Goal: Information Seeking & Learning: Check status

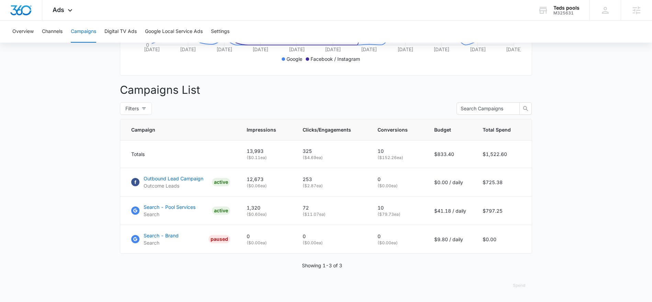
scroll to position [0, 78]
click at [562, 12] on div "M325631" at bounding box center [566, 13] width 26 height 5
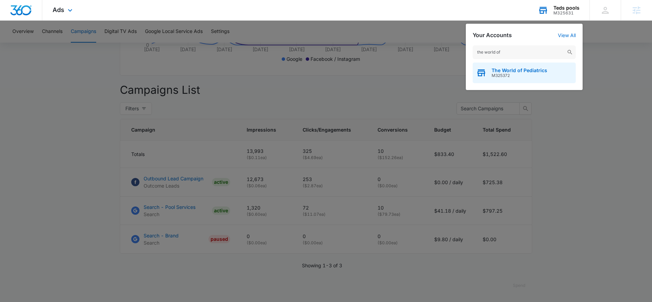
type input "the world of"
click at [500, 76] on span "M325372" at bounding box center [519, 75] width 56 height 5
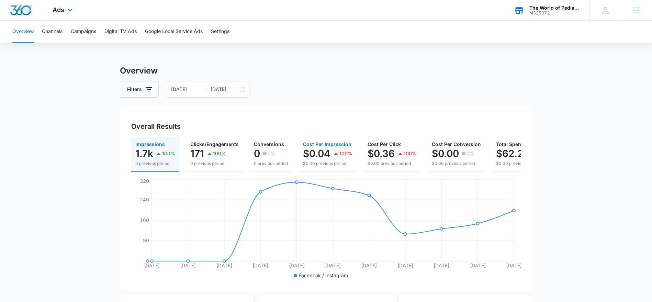
scroll to position [0, 37]
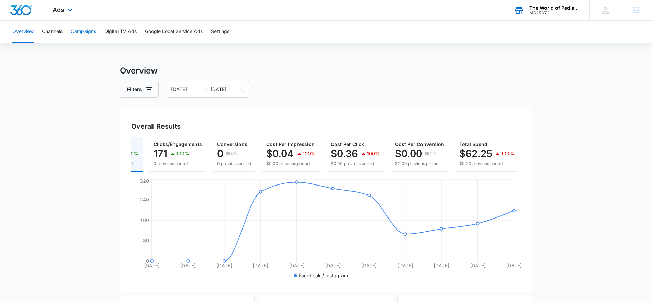
click at [93, 33] on button "Campaigns" at bounding box center [83, 32] width 25 height 22
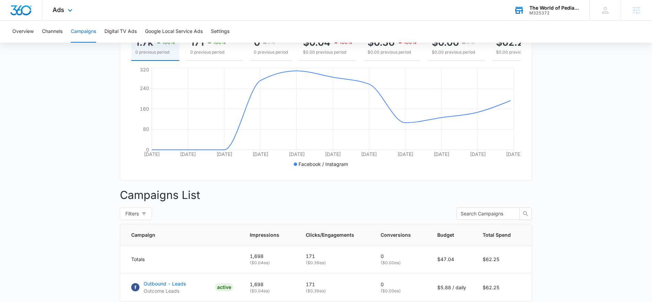
scroll to position [159, 0]
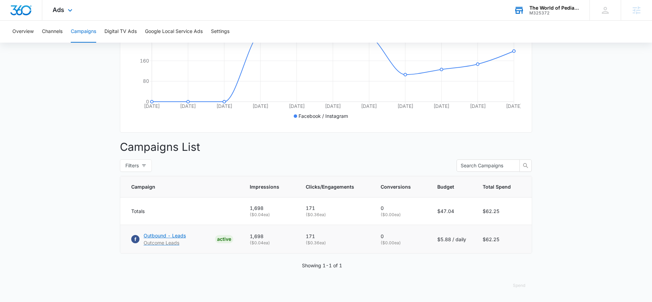
click at [152, 236] on p "Outbound - Leads" at bounding box center [165, 235] width 42 height 7
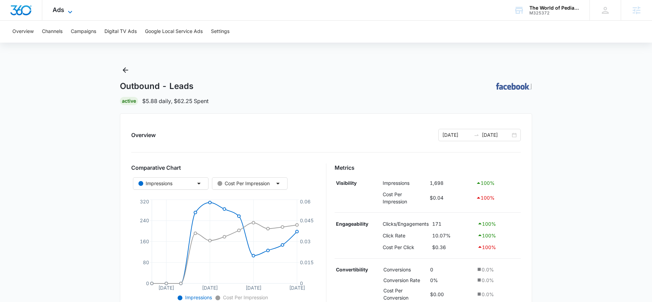
click at [73, 11] on icon at bounding box center [70, 12] width 8 height 8
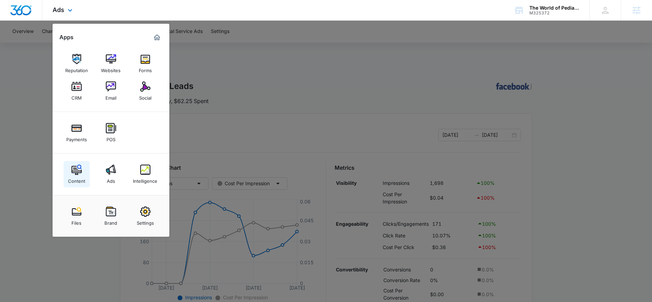
click at [81, 174] on img at bounding box center [76, 170] width 10 height 10
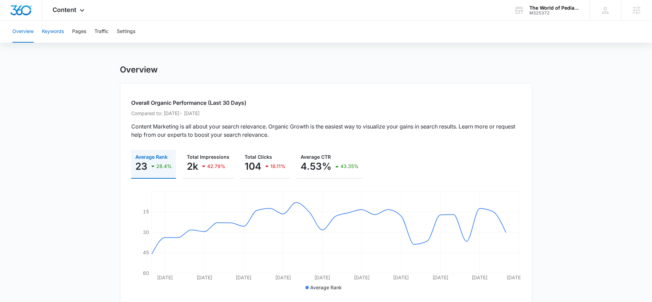
click at [51, 32] on button "Keywords" at bounding box center [53, 32] width 22 height 22
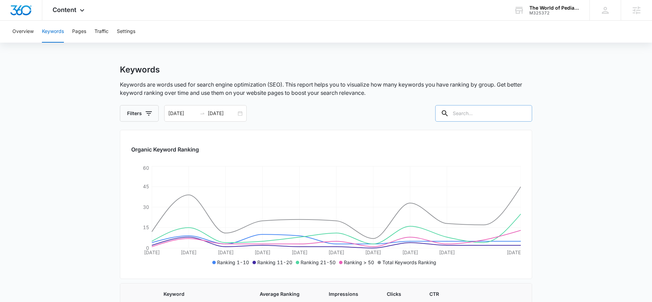
click at [468, 113] on input "text" at bounding box center [483, 113] width 97 height 16
type input "newborn"
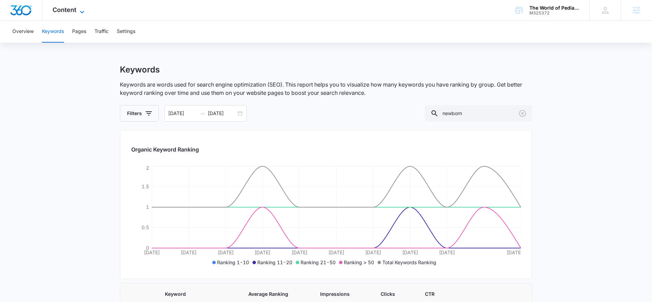
click at [82, 14] on icon at bounding box center [82, 12] width 8 height 8
click at [81, 11] on icon at bounding box center [82, 12] width 8 height 8
click at [81, 12] on icon at bounding box center [82, 12] width 8 height 8
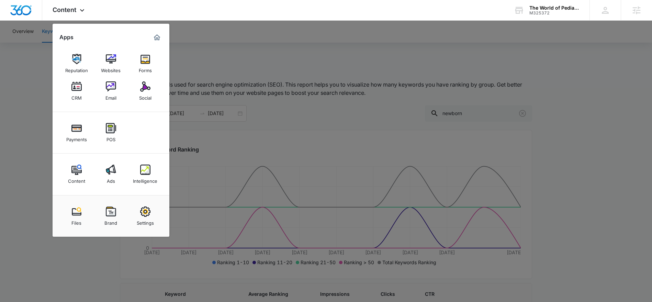
drag, startPoint x: 234, startPoint y: 58, endPoint x: 183, endPoint y: 51, distance: 51.0
click at [234, 58] on div at bounding box center [326, 151] width 652 height 302
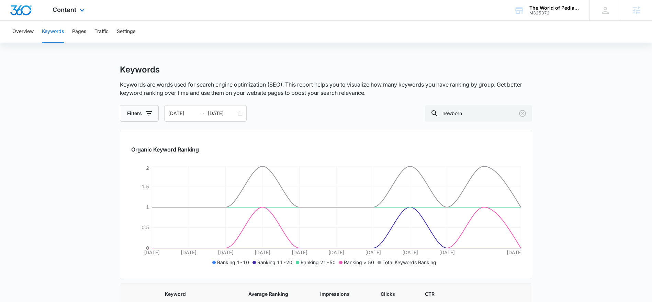
drag, startPoint x: 83, startPoint y: 10, endPoint x: 73, endPoint y: 46, distance: 37.4
click at [83, 10] on icon at bounding box center [82, 10] width 8 height 8
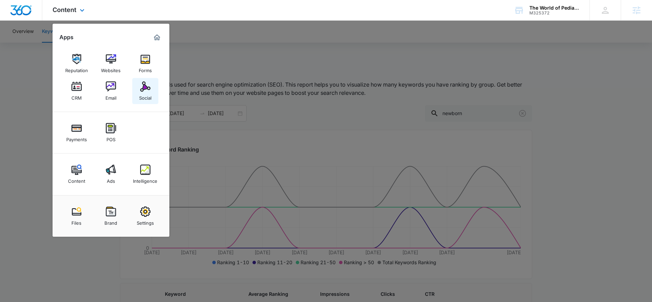
click at [140, 95] on div "Social" at bounding box center [145, 96] width 12 height 9
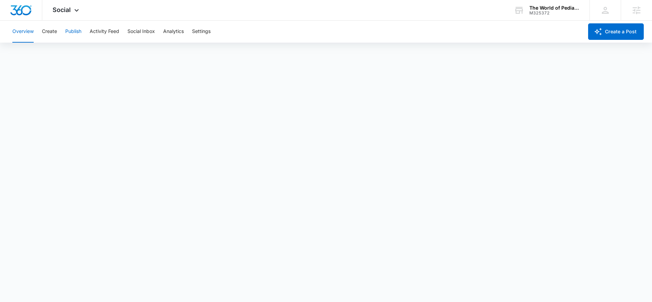
click at [71, 33] on button "Publish" at bounding box center [73, 32] width 16 height 22
drag, startPoint x: 77, startPoint y: 12, endPoint x: 74, endPoint y: 30, distance: 17.8
click at [77, 12] on icon at bounding box center [76, 10] width 8 height 8
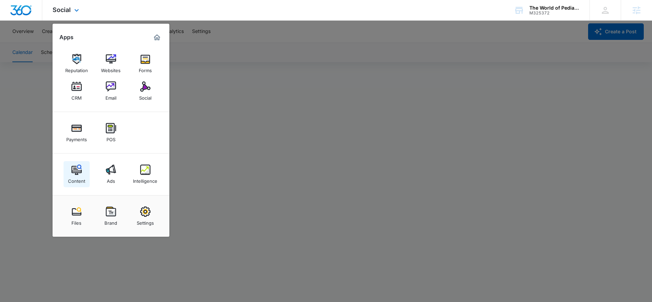
click at [77, 167] on img at bounding box center [76, 170] width 10 height 10
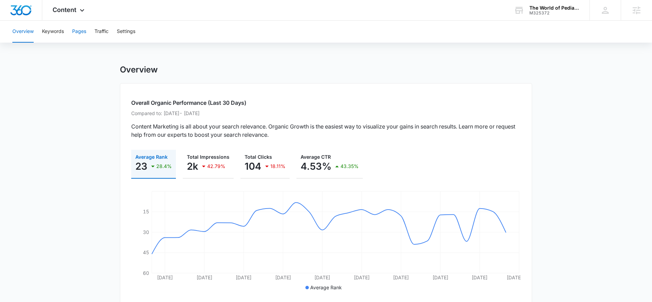
click at [76, 31] on button "Pages" at bounding box center [79, 32] width 14 height 22
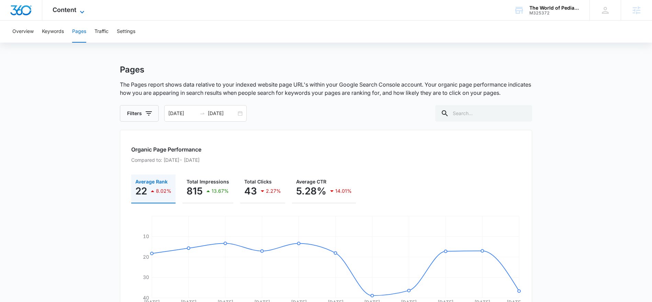
click at [82, 11] on icon at bounding box center [82, 12] width 8 height 8
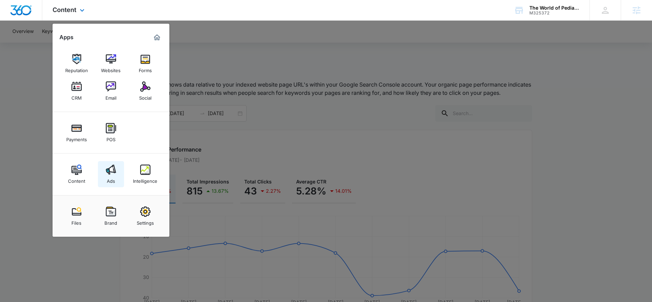
click at [107, 163] on link "Ads" at bounding box center [111, 174] width 26 height 26
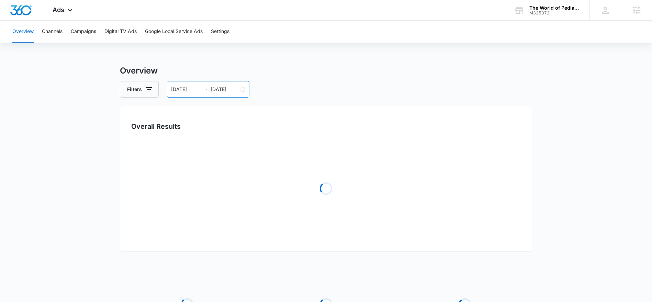
click at [218, 88] on input "[DATE]" at bounding box center [225, 90] width 29 height 8
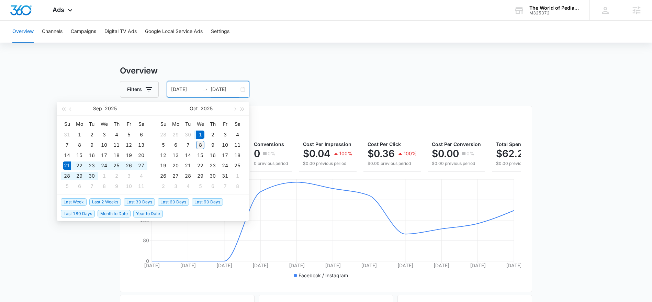
click at [201, 146] on div "8" at bounding box center [200, 145] width 8 height 8
type input "[DATE]"
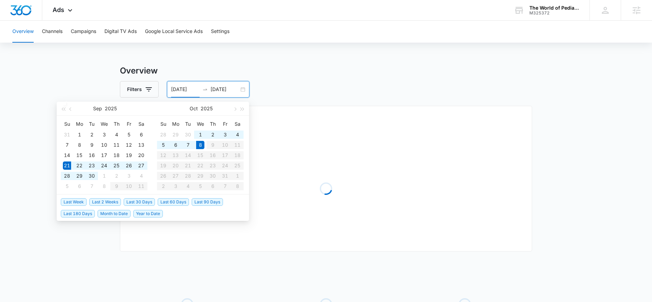
type input "[DATE]"
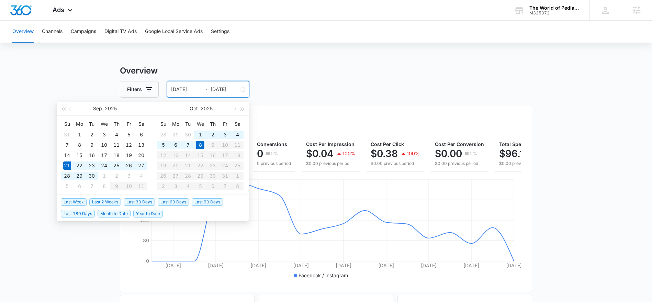
click at [290, 62] on div "Overview Channels Campaigns Digital TV Ads Google Local Service Ads Settings Ov…" at bounding box center [326, 289] width 652 height 537
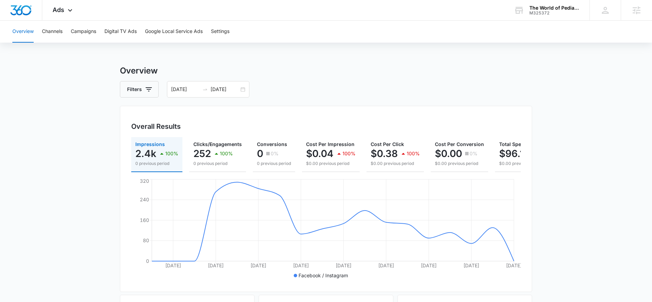
click at [281, 76] on h3 "Overview" at bounding box center [326, 71] width 412 height 12
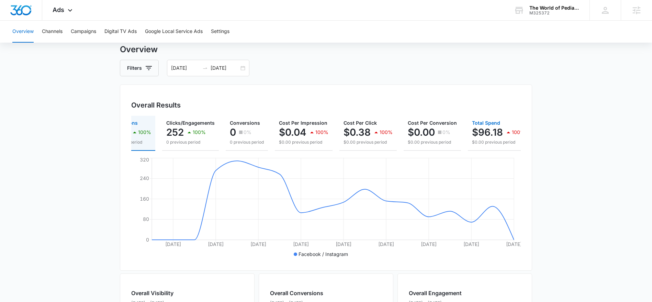
scroll to position [0, 29]
click at [84, 31] on button "Campaigns" at bounding box center [83, 32] width 25 height 22
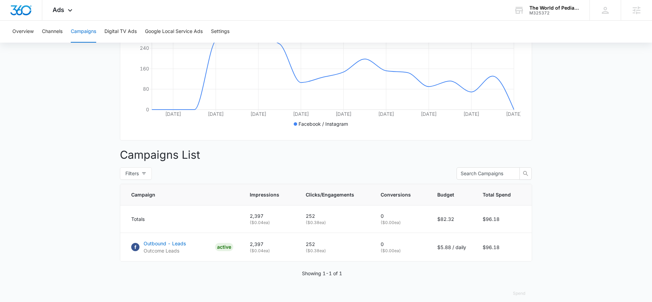
scroll to position [152, 0]
click at [159, 244] on p "Outbound - Leads" at bounding box center [165, 242] width 42 height 7
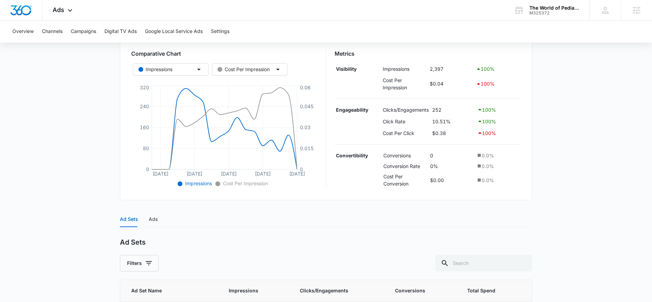
scroll to position [174, 0]
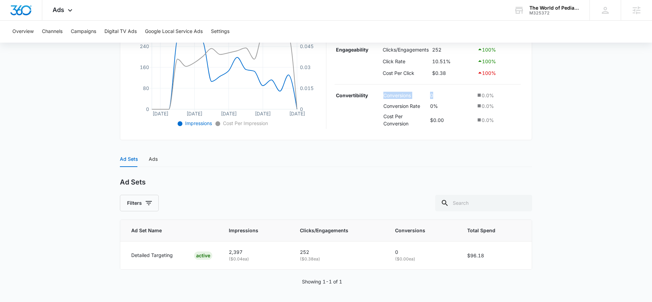
drag, startPoint x: 403, startPoint y: 94, endPoint x: 379, endPoint y: 94, distance: 24.0
click at [379, 94] on tr "Convertibility Conversions 0 0.0 %" at bounding box center [428, 95] width 186 height 11
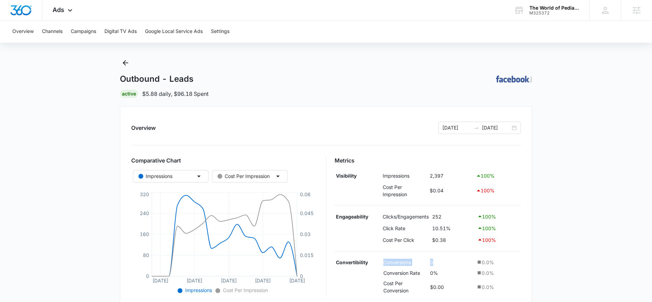
scroll to position [7, 0]
click at [124, 63] on icon "Back" at bounding box center [125, 62] width 5 height 5
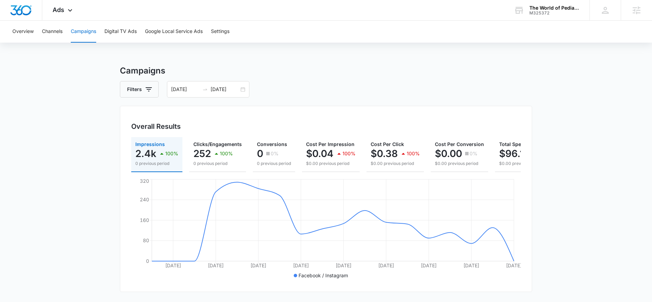
drag, startPoint x: 114, startPoint y: 91, endPoint x: 119, endPoint y: 91, distance: 5.5
click at [117, 91] on main "Campaigns Filters 09/21/2025 10/08/2025 Overall Results Impressions 2.4k 100% 0…" at bounding box center [326, 263] width 652 height 397
click at [133, 90] on button "Filters" at bounding box center [139, 89] width 39 height 16
click at [160, 115] on icon "Clear" at bounding box center [159, 114] width 5 height 5
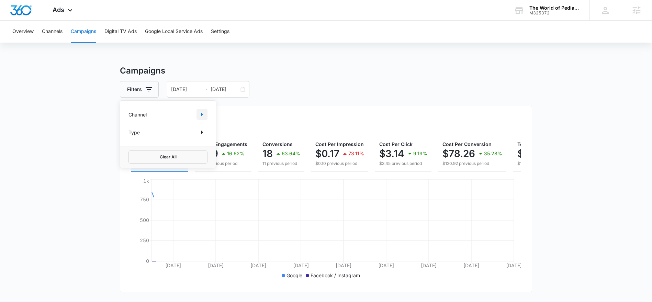
click at [200, 114] on icon "Show Channel filters" at bounding box center [202, 114] width 8 height 8
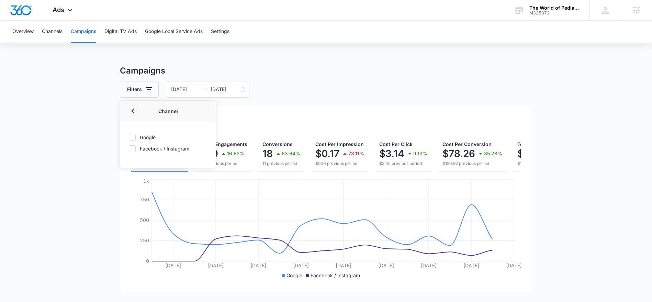
click at [132, 137] on icon at bounding box center [132, 137] width 6 height 6
click at [129, 137] on input "Google" at bounding box center [128, 137] width 0 height 0
checkbox input "true"
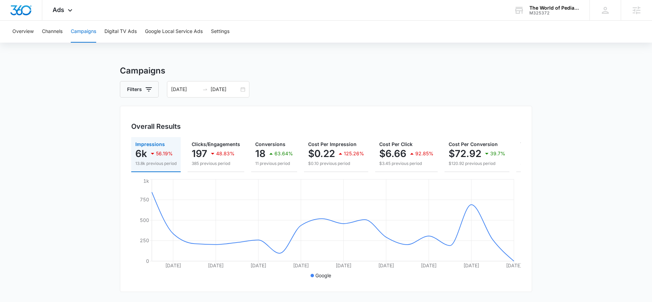
click at [51, 125] on main "Campaigns Filters 09/21/2025 10/08/2025 Overall Results Impressions 6k 56.19% 1…" at bounding box center [326, 292] width 652 height 454
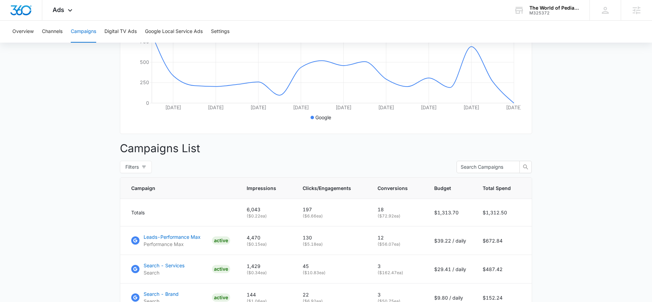
scroll to position [159, 0]
click at [170, 265] on p "Search - Services" at bounding box center [164, 264] width 41 height 7
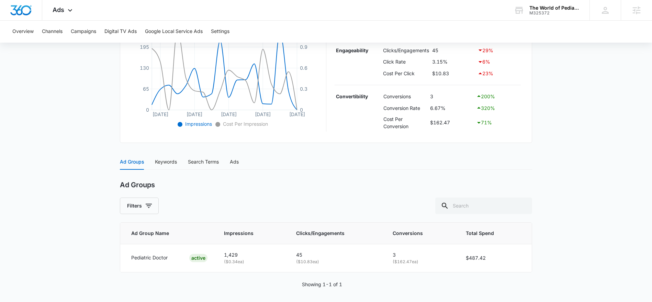
scroll to position [177, 0]
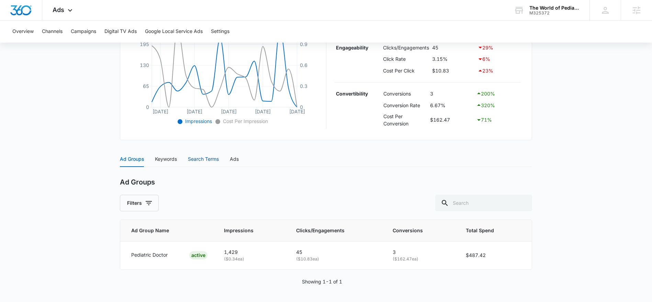
click at [210, 157] on div "Search Terms" at bounding box center [203, 159] width 31 height 8
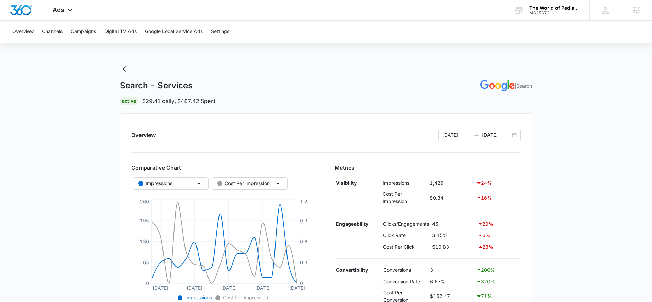
scroll to position [0, 0]
click at [463, 134] on input "[DATE]" at bounding box center [456, 136] width 29 height 8
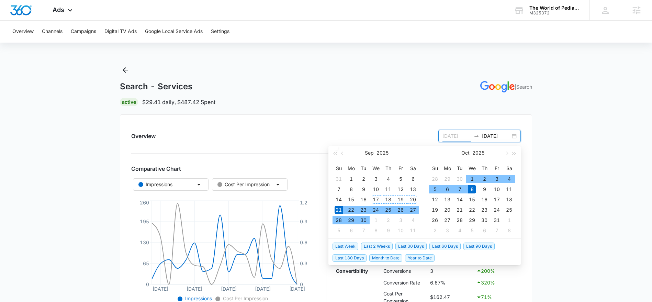
type input "[DATE]"
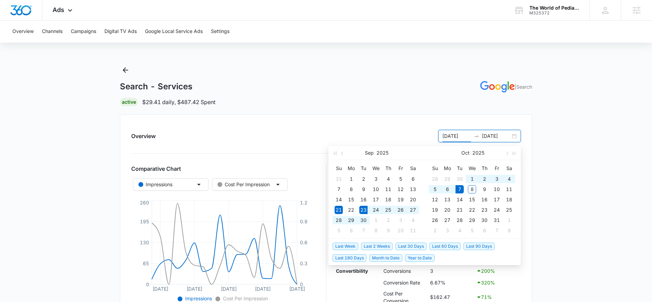
click at [370, 246] on span "Last 2 Weeks" at bounding box center [377, 246] width 32 height 8
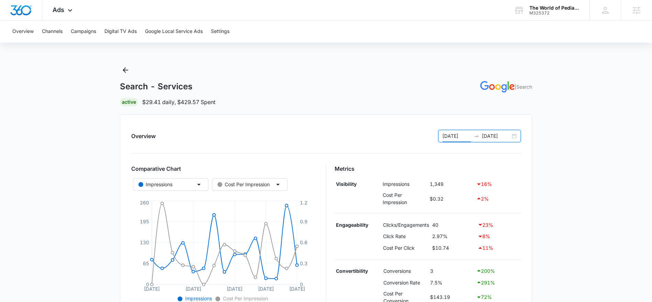
click at [461, 137] on input "[DATE]" at bounding box center [456, 136] width 29 height 8
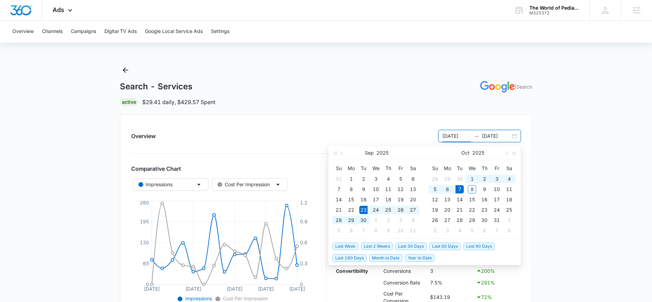
type input "[DATE]"
click at [347, 247] on span "Last Week" at bounding box center [345, 246] width 26 height 8
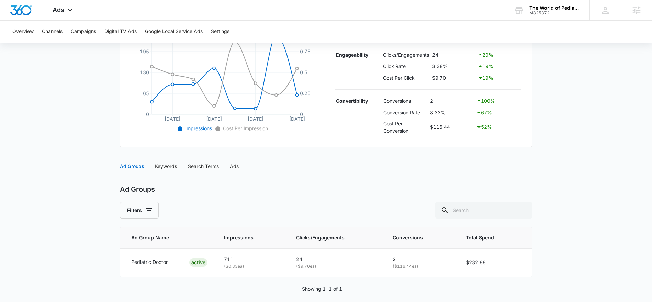
scroll to position [177, 0]
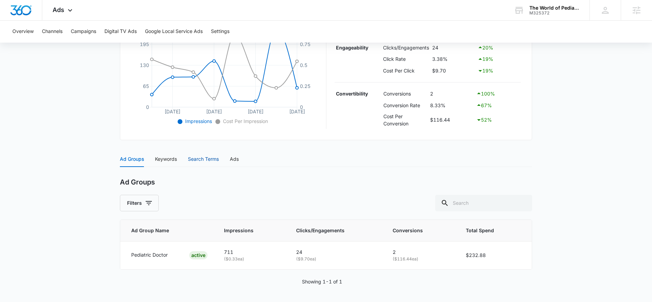
click at [199, 161] on div "Search Terms" at bounding box center [203, 159] width 31 height 8
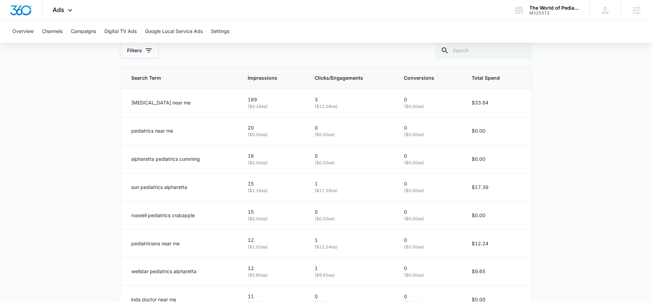
scroll to position [328, 0]
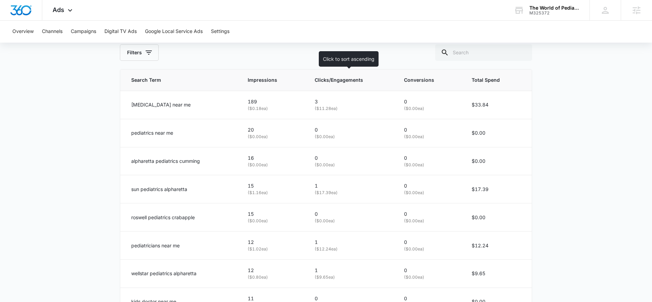
click at [310, 79] on th "Clicks/Engagements" at bounding box center [350, 80] width 89 height 22
drag, startPoint x: 322, startPoint y: 83, endPoint x: 317, endPoint y: 85, distance: 4.9
click at [322, 83] on span "Clicks/Engagements" at bounding box center [348, 80] width 62 height 8
click at [321, 81] on span "Clicks/Engagements" at bounding box center [348, 80] width 62 height 8
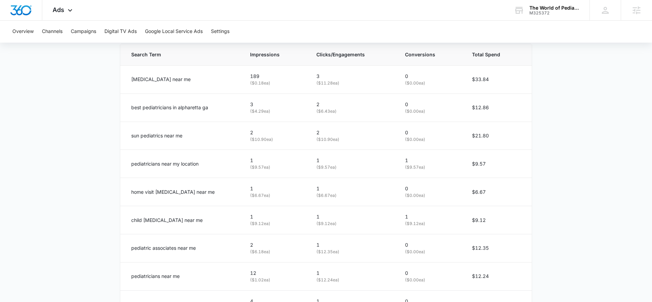
scroll to position [354, 0]
drag, startPoint x: 131, startPoint y: 218, endPoint x: 189, endPoint y: 219, distance: 58.1
click at [189, 219] on div "child [MEDICAL_DATA] near me" at bounding box center [182, 220] width 102 height 8
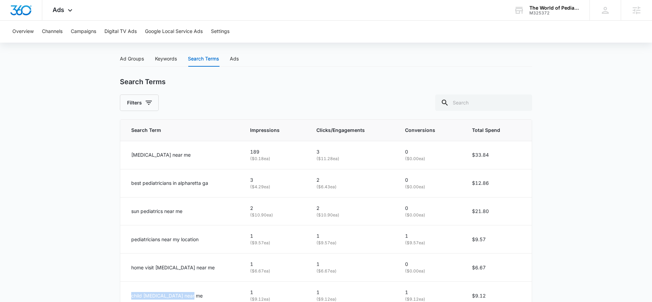
scroll to position [276, 0]
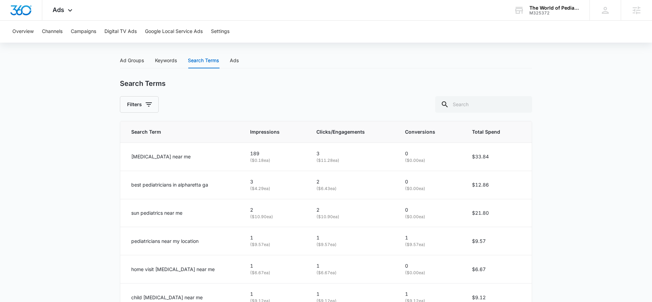
click at [83, 160] on main "Search - Services | Search Active $29.41 daily , $232.88 Spent Overview [DATE] …" at bounding box center [326, 125] width 652 height 673
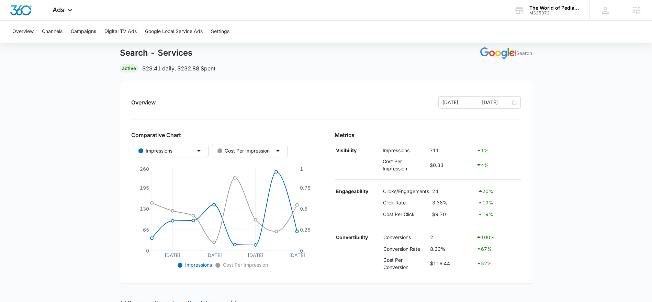
scroll to position [32, 0]
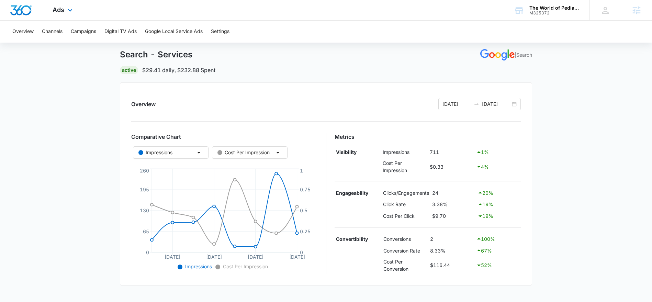
click at [65, 13] on div "Ads Apps Reputation Websites Forms CRM Email Social Payments POS Content Ads In…" at bounding box center [63, 10] width 42 height 20
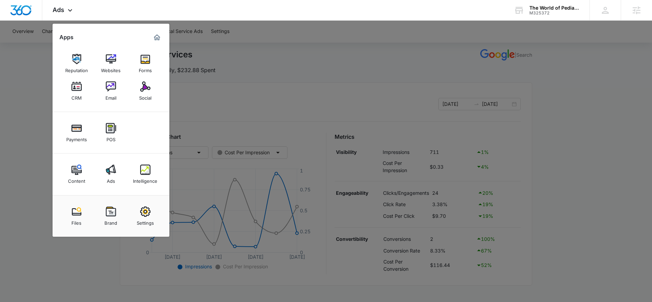
click at [78, 170] on img at bounding box center [76, 170] width 10 height 10
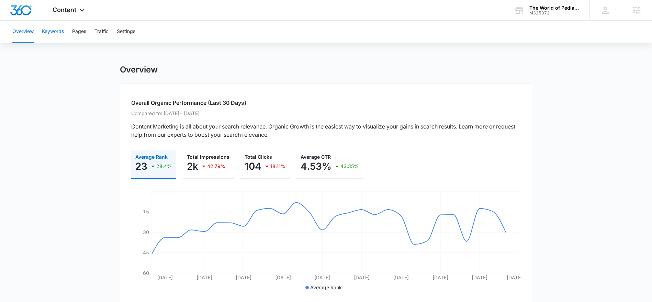
click at [54, 33] on button "Keywords" at bounding box center [53, 32] width 22 height 22
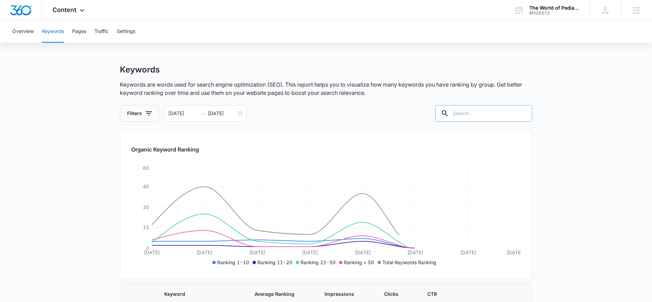
click at [475, 112] on input "text" at bounding box center [483, 113] width 97 height 16
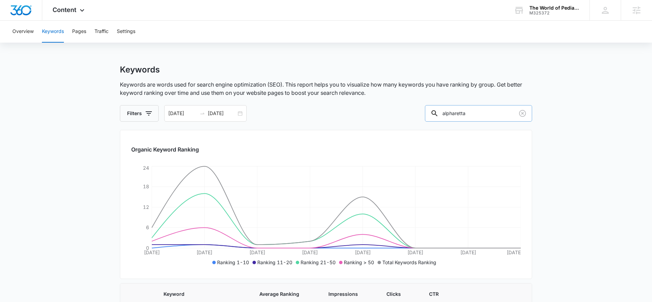
drag, startPoint x: 487, startPoint y: 114, endPoint x: 455, endPoint y: 112, distance: 32.3
click at [455, 112] on div "alpharetta" at bounding box center [478, 113] width 107 height 16
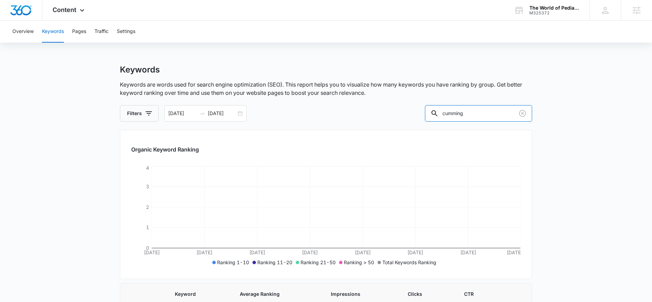
scroll to position [32, 0]
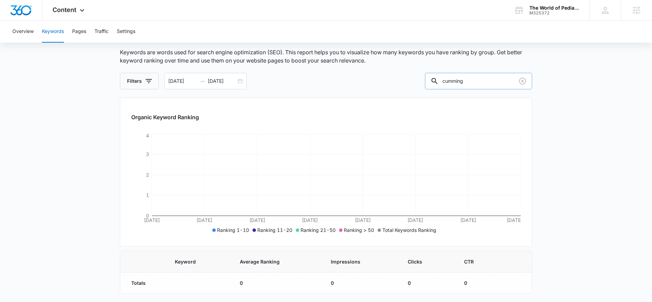
drag, startPoint x: 479, startPoint y: 81, endPoint x: 456, endPoint y: 81, distance: 23.0
click at [456, 81] on input "cumming" at bounding box center [478, 81] width 107 height 16
click at [484, 81] on input "cumming" at bounding box center [478, 81] width 107 height 16
drag, startPoint x: 479, startPoint y: 81, endPoint x: 455, endPoint y: 81, distance: 23.7
click at [455, 81] on input "cumming" at bounding box center [478, 81] width 107 height 16
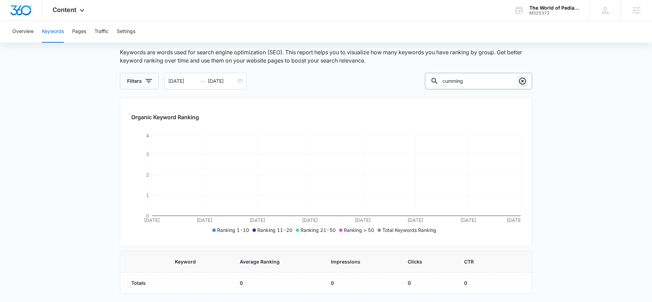
scroll to position [32, 0]
click at [552, 193] on main "Keywords Keywords are words used for search engine optimization (SEO). This rep…" at bounding box center [326, 168] width 652 height 270
click at [480, 82] on input "cumming" at bounding box center [478, 81] width 107 height 16
drag, startPoint x: 457, startPoint y: 81, endPoint x: 478, endPoint y: 81, distance: 21.3
click at [478, 81] on input "cumming" at bounding box center [478, 81] width 107 height 16
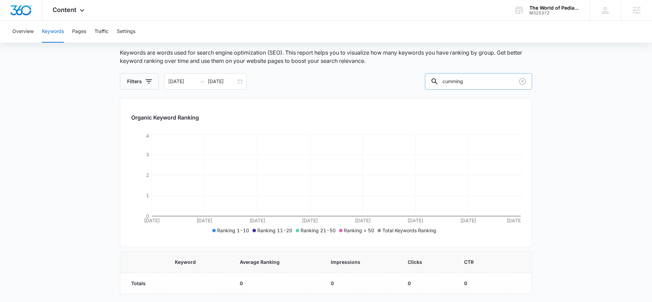
drag, startPoint x: 496, startPoint y: 81, endPoint x: 491, endPoint y: 83, distance: 4.9
click at [496, 81] on input "cumming" at bounding box center [478, 81] width 107 height 16
drag, startPoint x: 486, startPoint y: 81, endPoint x: 453, endPoint y: 82, distance: 33.0
click at [453, 82] on div "cumming" at bounding box center [478, 81] width 107 height 16
type input "rosewell"
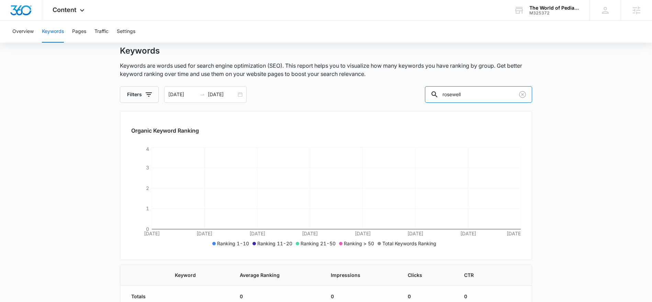
scroll to position [32, 0]
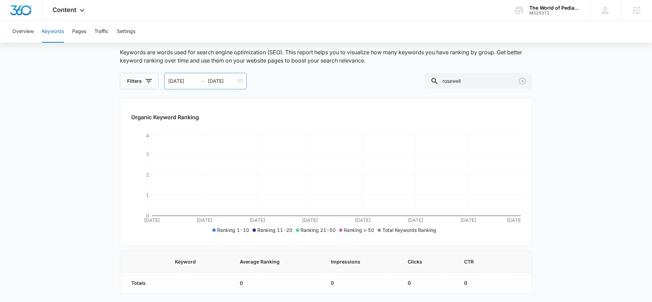
click at [191, 81] on input "[DATE]" at bounding box center [182, 81] width 29 height 8
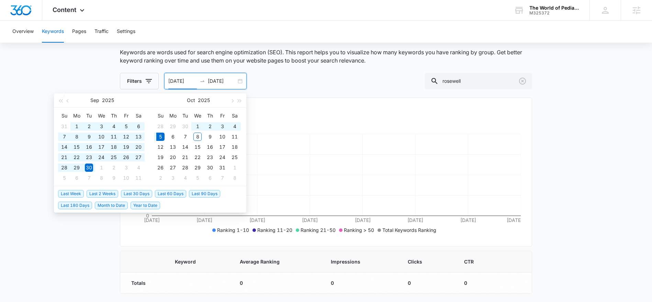
drag, startPoint x: 173, startPoint y: 193, endPoint x: 131, endPoint y: 178, distance: 44.3
click at [173, 193] on span "Last 60 Days" at bounding box center [170, 194] width 31 height 8
type input "[DATE]"
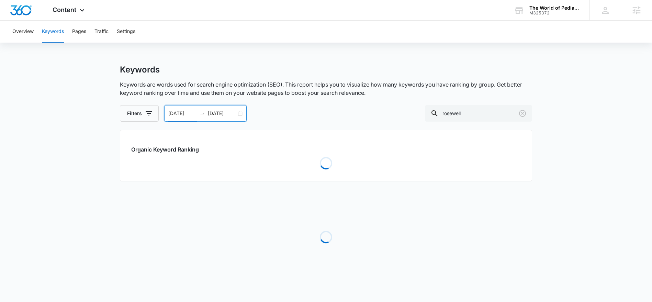
scroll to position [0, 0]
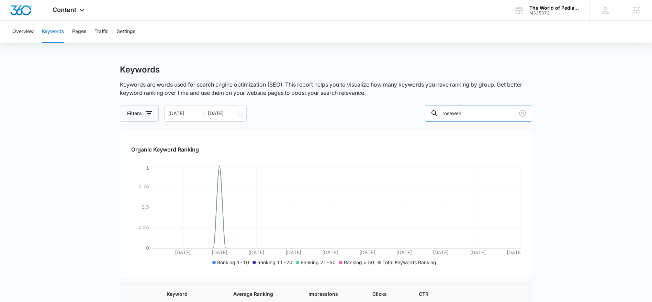
drag, startPoint x: 480, startPoint y: 113, endPoint x: 451, endPoint y: 113, distance: 29.2
click at [451, 113] on div "rosewell" at bounding box center [478, 113] width 107 height 16
type input "[PERSON_NAME]"
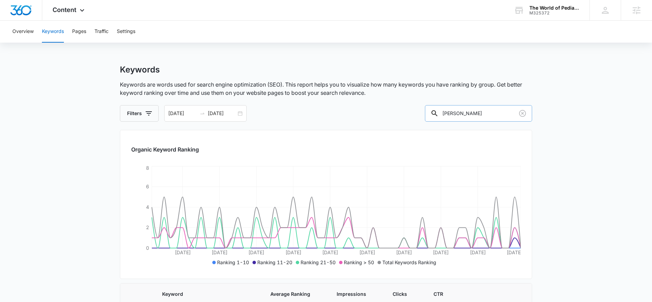
drag, startPoint x: 474, startPoint y: 113, endPoint x: 457, endPoint y: 114, distance: 17.5
click at [457, 114] on input "[PERSON_NAME]" at bounding box center [478, 113] width 107 height 16
drag, startPoint x: 76, startPoint y: 9, endPoint x: 77, endPoint y: 83, distance: 74.2
click at [76, 10] on div "Content Apps Reputation Websites Forms CRM Email Social Payments POS Content Ad…" at bounding box center [69, 10] width 54 height 20
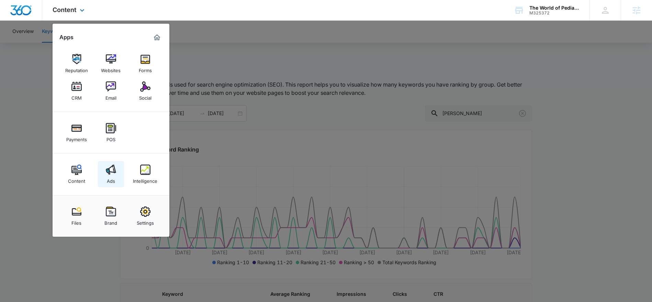
click at [106, 168] on img at bounding box center [111, 170] width 10 height 10
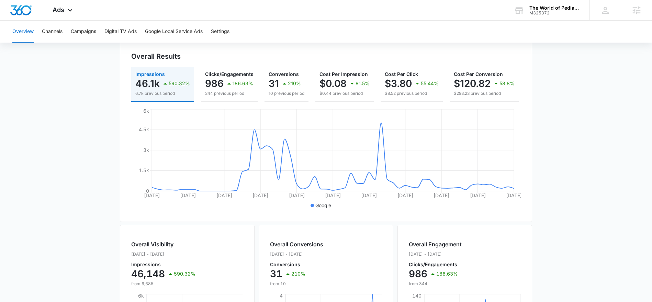
scroll to position [94, 0]
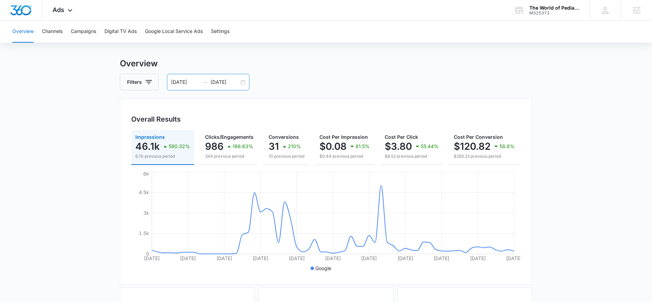
click at [215, 80] on input "[DATE]" at bounding box center [225, 82] width 29 height 8
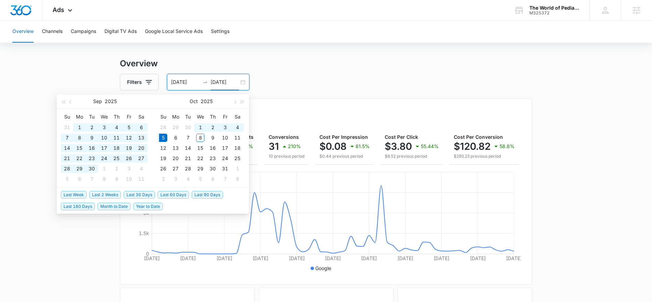
scroll to position [7, 0]
type input "[DATE]"
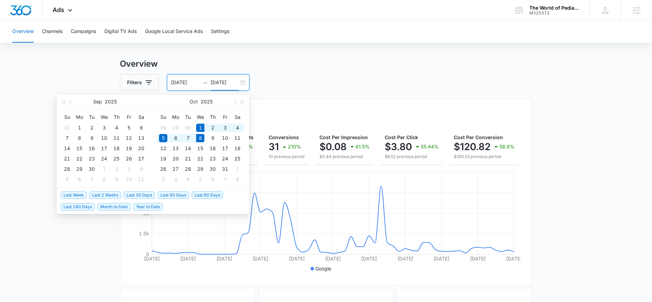
click at [82, 194] on span "Last Week" at bounding box center [74, 195] width 26 height 8
type input "[DATE]"
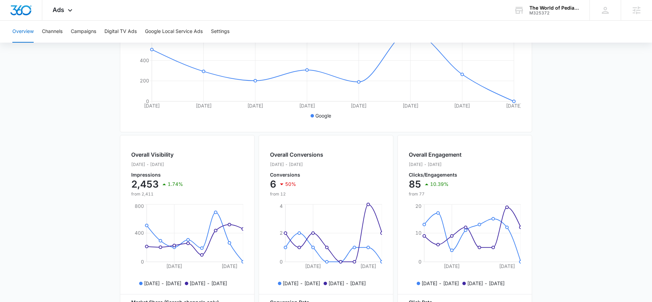
scroll to position [133, 0]
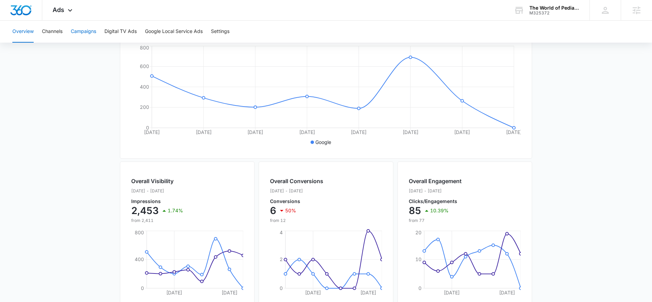
click at [85, 33] on button "Campaigns" at bounding box center [83, 32] width 25 height 22
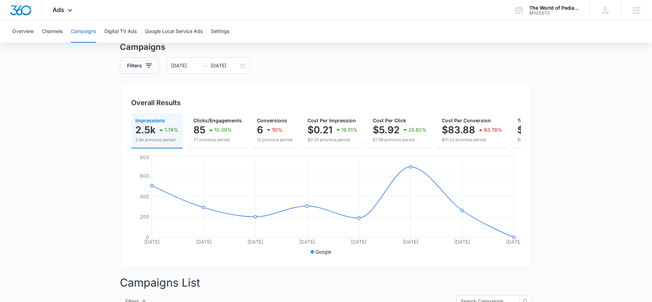
scroll to position [0, 0]
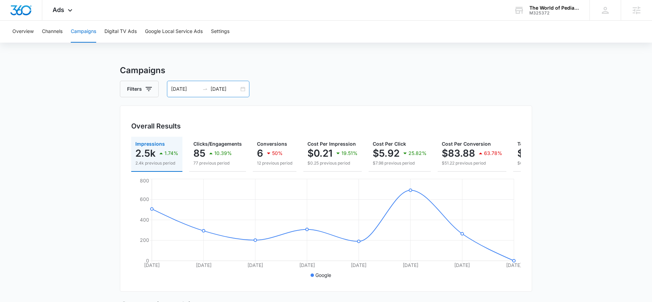
click at [223, 86] on input "[DATE]" at bounding box center [225, 89] width 29 height 8
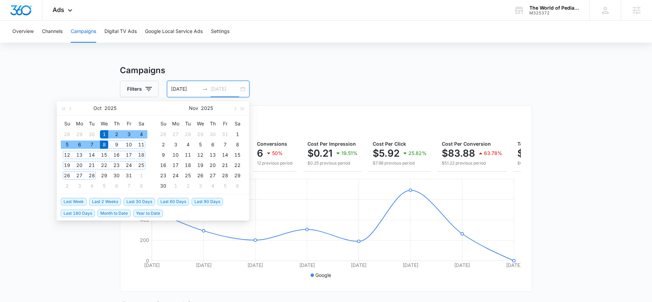
type input "[DATE]"
click at [80, 200] on span "Last Week" at bounding box center [74, 202] width 26 height 8
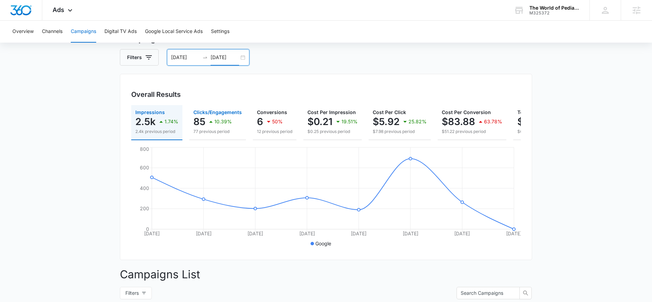
scroll to position [28, 0]
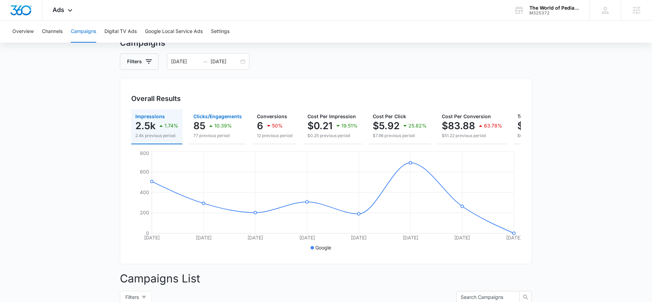
click at [213, 119] on div "10.39%" at bounding box center [219, 126] width 25 height 14
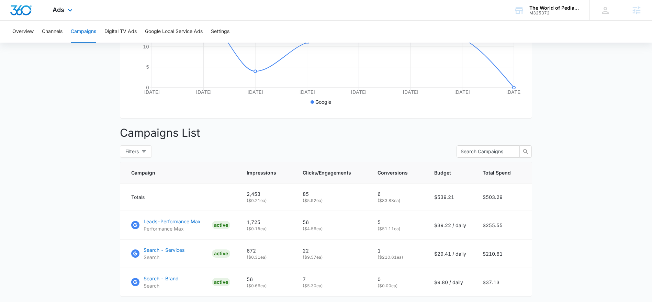
scroll to position [174, 0]
